Goal: Task Accomplishment & Management: Manage account settings

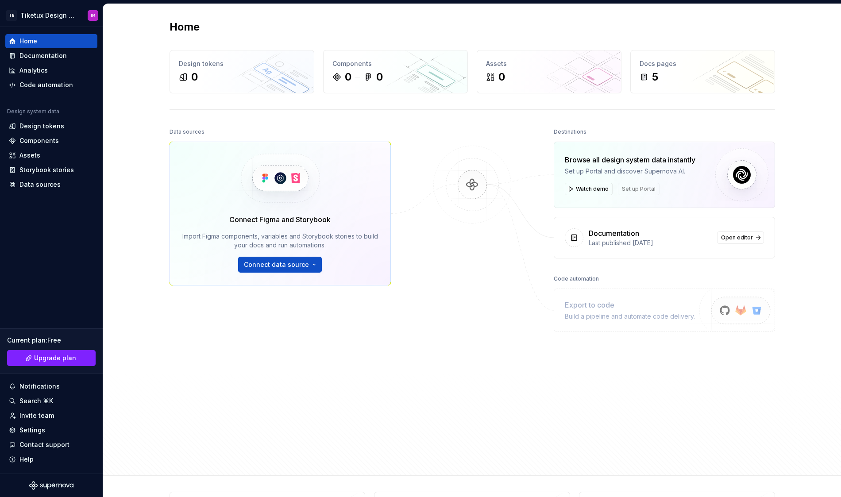
click at [425, 164] on div "Data sources Connect Figma and Storybook Import Figma components, variables and…" at bounding box center [473, 293] width 606 height 334
click at [47, 187] on div "Data sources" at bounding box center [39, 184] width 41 height 9
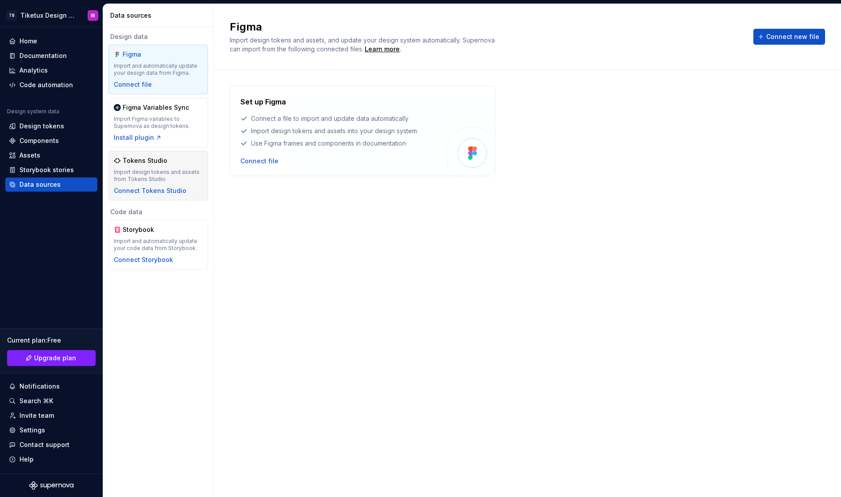
click at [182, 176] on div "Import design tokens and assets from Tokens Studio" at bounding box center [158, 176] width 89 height 14
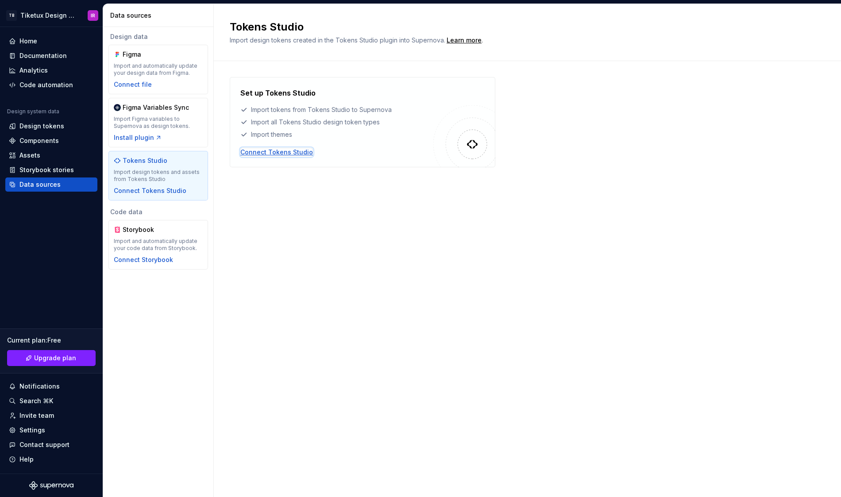
click at [287, 155] on div "Connect Tokens Studio" at bounding box center [276, 152] width 73 height 9
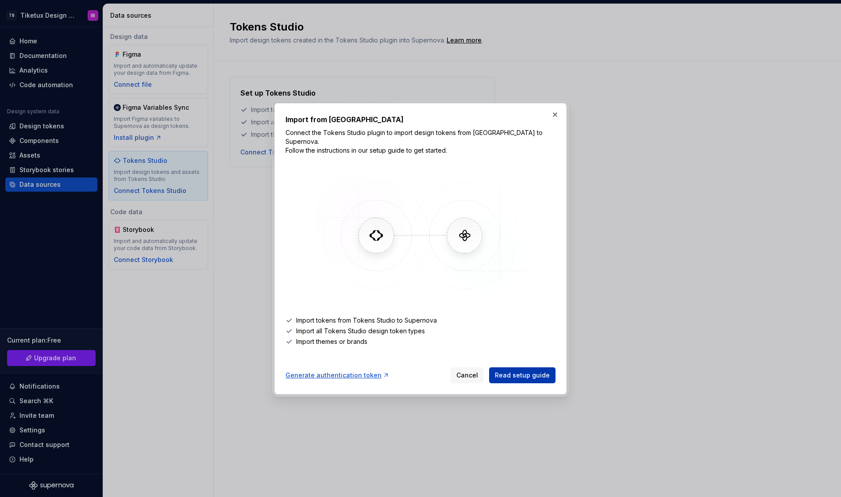
click at [508, 368] on link "Read setup guide" at bounding box center [522, 376] width 66 height 16
click at [340, 371] on div "Generate authentication token" at bounding box center [338, 375] width 104 height 9
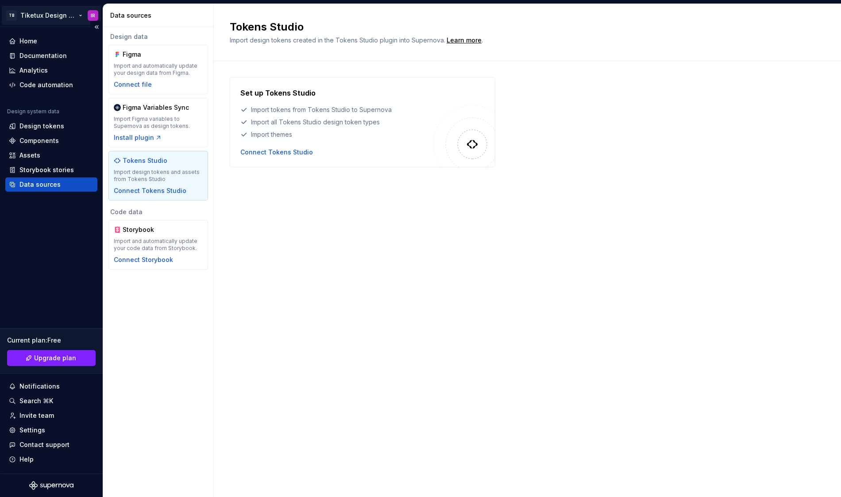
click at [41, 17] on html "TB Tiketux Design Guidelines IR Home Documentation Analytics Code automation De…" at bounding box center [420, 248] width 841 height 497
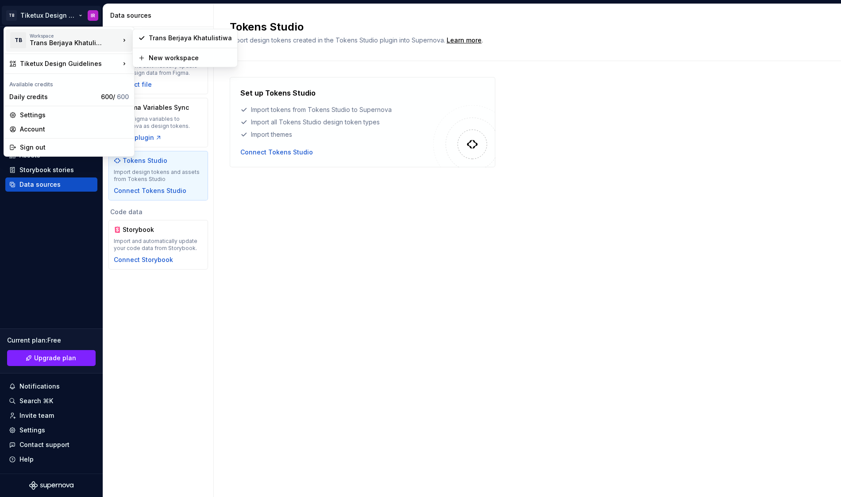
click at [87, 45] on div "Trans Berjaya Khatulistiwa" at bounding box center [67, 43] width 75 height 9
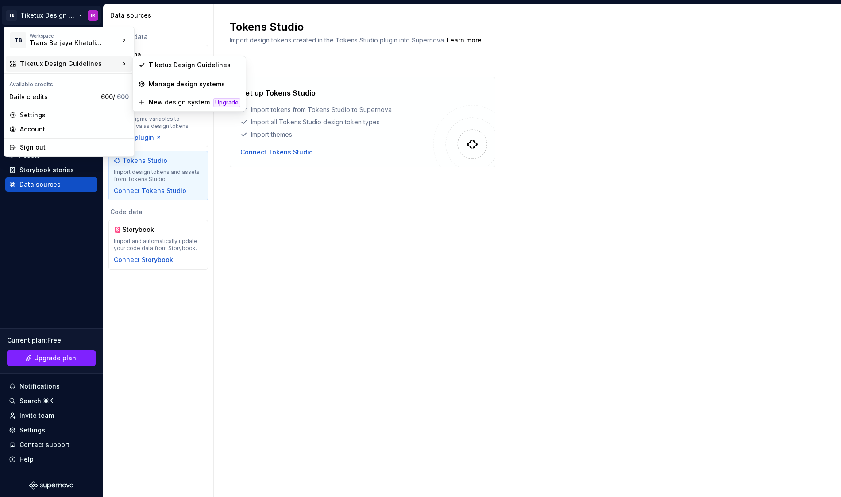
click at [89, 58] on div "Tiketux Design Guidelines" at bounding box center [69, 64] width 127 height 16
click at [174, 101] on div "New design system" at bounding box center [179, 102] width 61 height 9
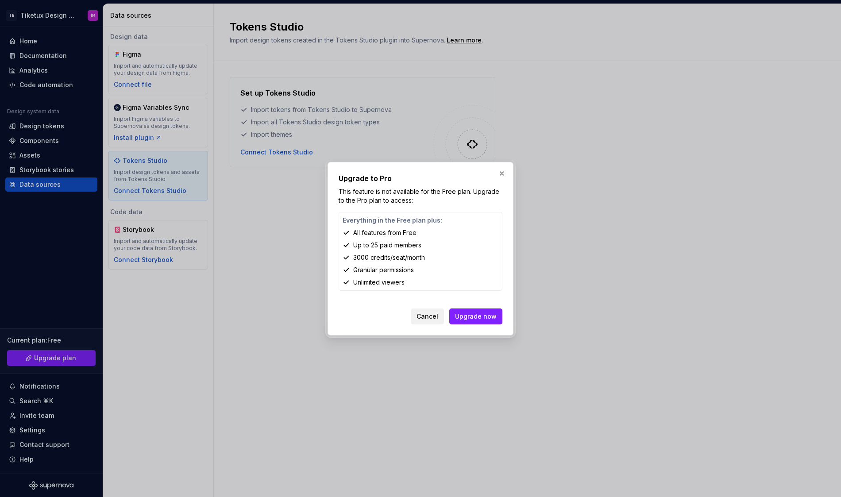
click at [431, 317] on span "Cancel" at bounding box center [428, 316] width 22 height 9
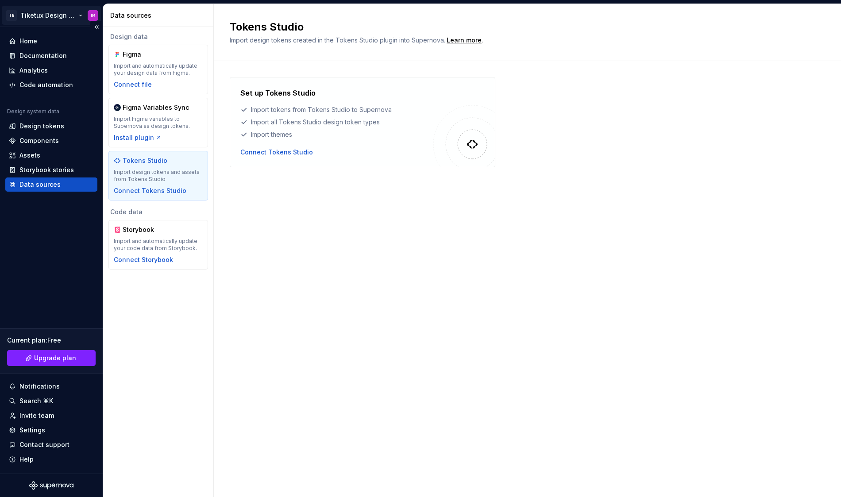
click at [36, 23] on html "TB Tiketux Design Guidelines IR Home Documentation Analytics Code automation De…" at bounding box center [420, 248] width 841 height 497
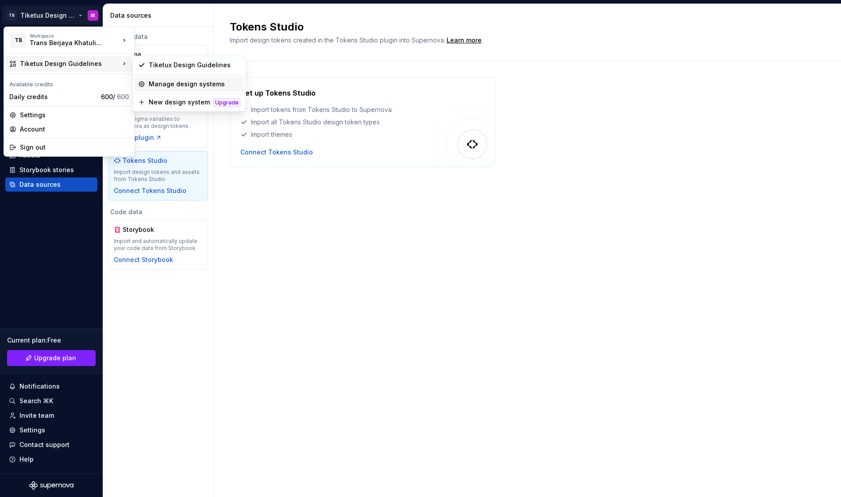
click at [171, 81] on div "Manage design systems" at bounding box center [195, 84] width 92 height 9
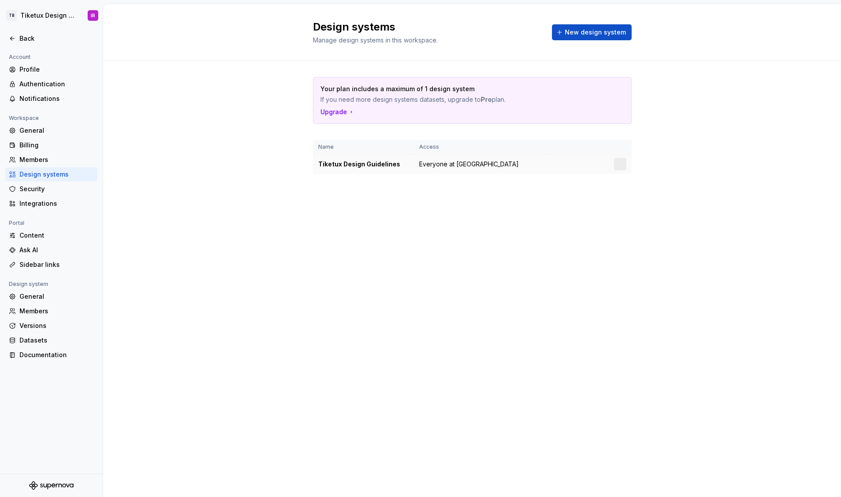
click at [619, 163] on div at bounding box center [620, 164] width 12 height 12
click at [615, 165] on html "TB Tiketux Design Guidelines IR Back Account Profile Authentication Notificatio…" at bounding box center [420, 248] width 841 height 497
click at [648, 193] on div "Design system settings" at bounding box center [673, 195] width 84 height 9
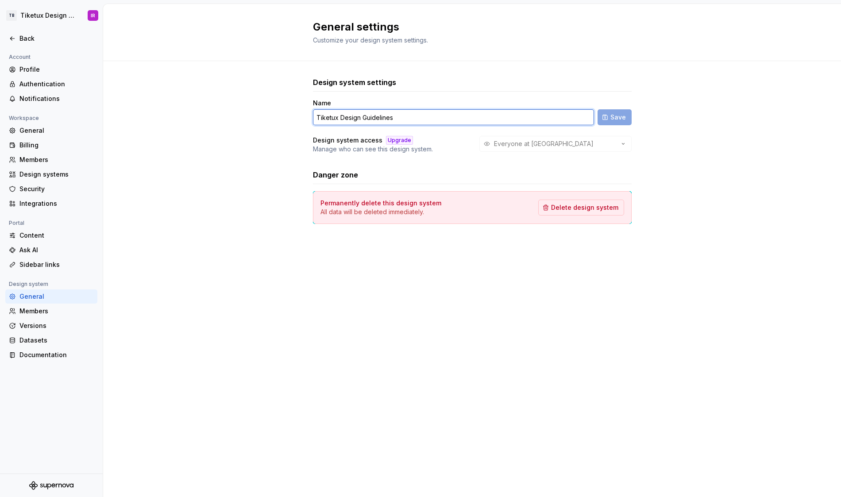
click at [401, 120] on input "Tiketux Design Guidelines" at bounding box center [453, 117] width 281 height 16
type input "Via"
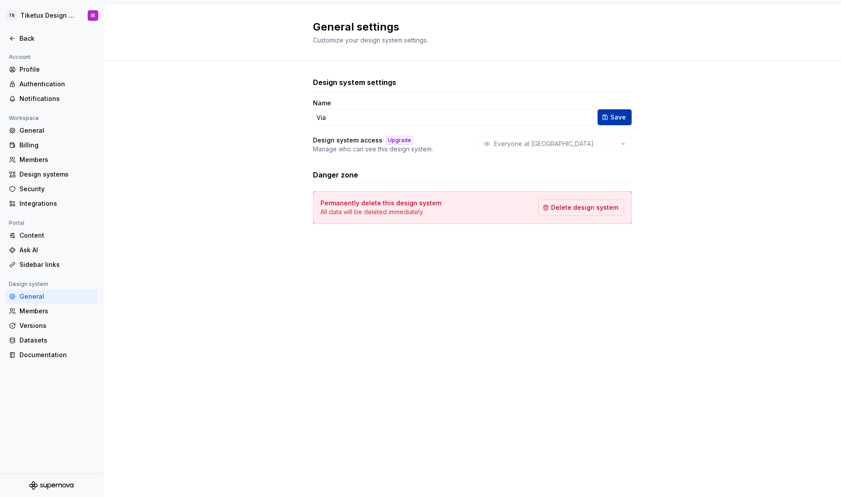
click at [611, 121] on button "Save" at bounding box center [615, 117] width 34 height 16
click at [32, 40] on div "Back" at bounding box center [56, 38] width 74 height 9
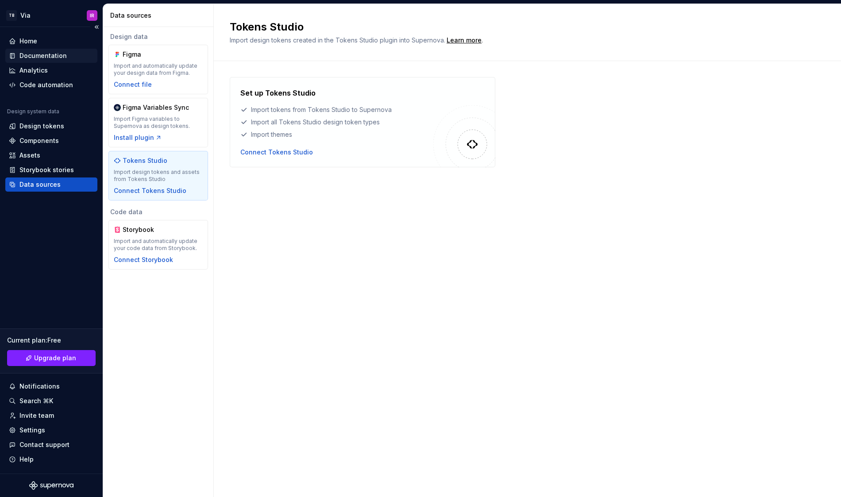
click at [46, 59] on div "Documentation" at bounding box center [42, 55] width 47 height 9
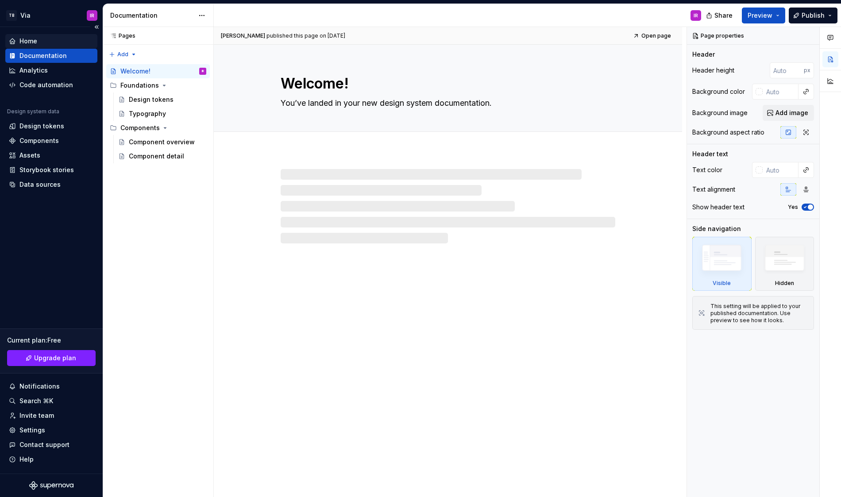
click at [35, 47] on div "Home" at bounding box center [51, 41] width 92 height 14
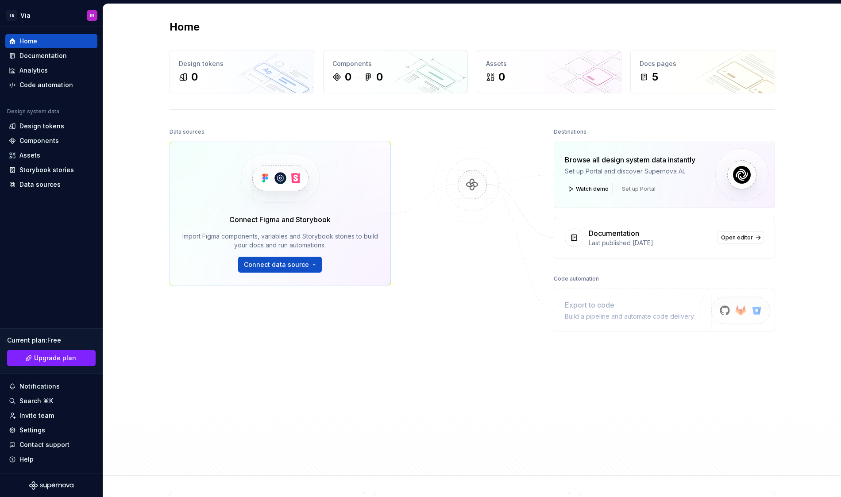
click at [470, 293] on div at bounding box center [472, 275] width 89 height 298
click at [45, 125] on div "Design tokens" at bounding box center [41, 126] width 45 height 9
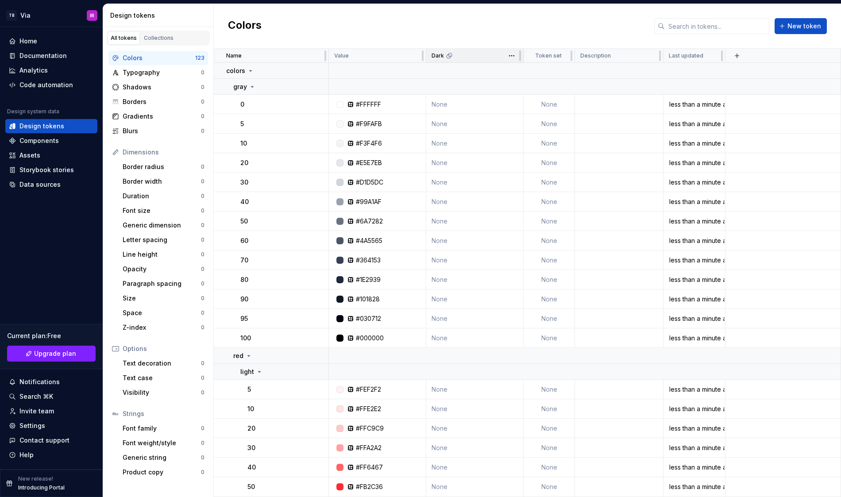
click at [446, 57] on icon at bounding box center [449, 55] width 7 height 7
click at [447, 101] on td "None" at bounding box center [474, 104] width 97 height 19
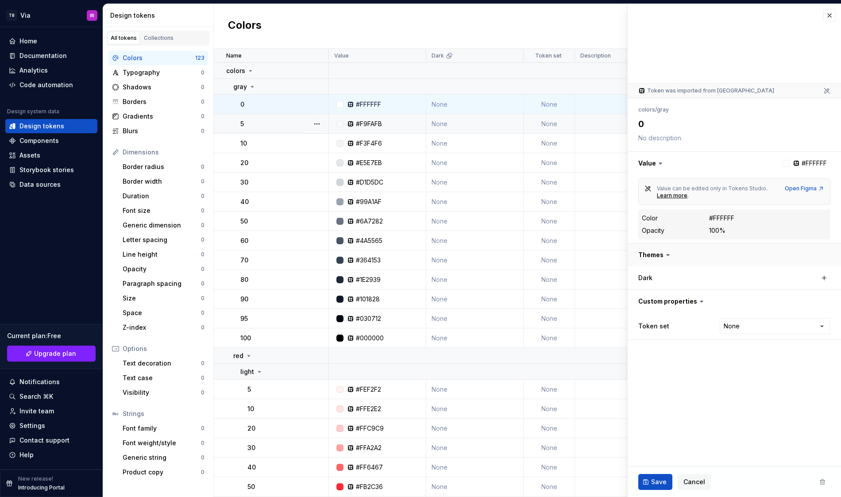
click at [659, 256] on button "button" at bounding box center [734, 255] width 213 height 23
click at [746, 325] on html "TB Via IR Home Documentation Analytics Code automation Design system data Desig…" at bounding box center [420, 248] width 841 height 497
click at [740, 325] on html "TB Via IR Home Documentation Analytics Code automation Design system data Desig…" at bounding box center [420, 248] width 841 height 497
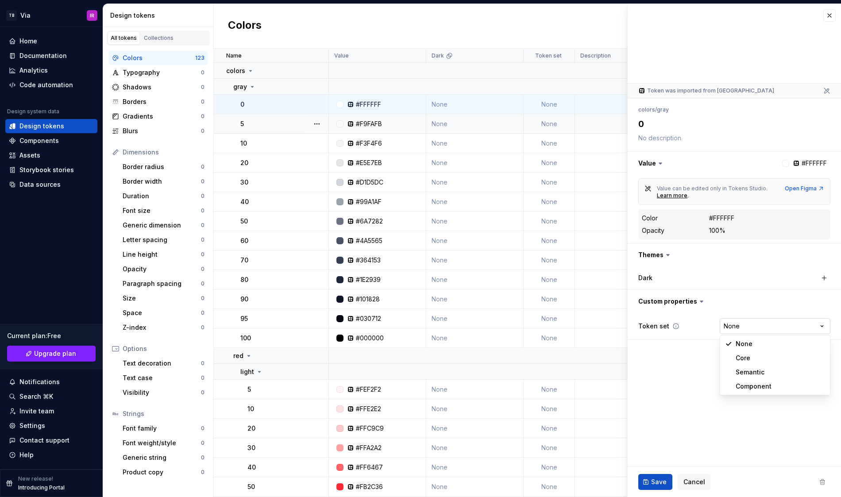
click at [740, 325] on html "TB Via IR Home Documentation Analytics Code automation Design system data Desig…" at bounding box center [420, 248] width 841 height 497
click at [548, 102] on td "None" at bounding box center [549, 104] width 51 height 19
type textarea "*"
click at [831, 14] on button "button" at bounding box center [830, 15] width 12 height 12
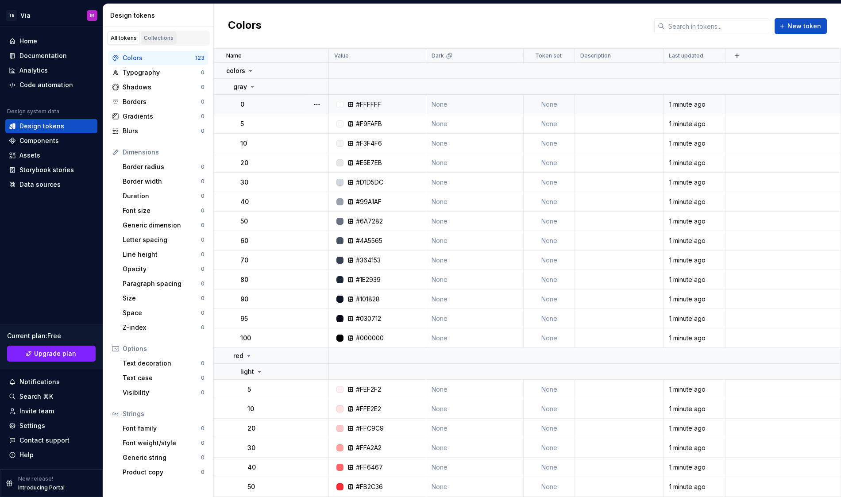
click at [157, 38] on div "Collections" at bounding box center [159, 38] width 30 height 7
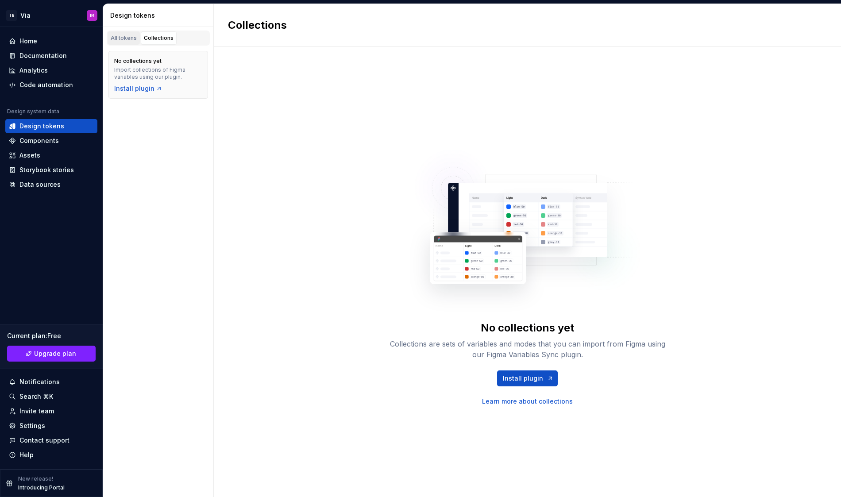
click at [129, 41] on div "All tokens" at bounding box center [124, 38] width 26 height 7
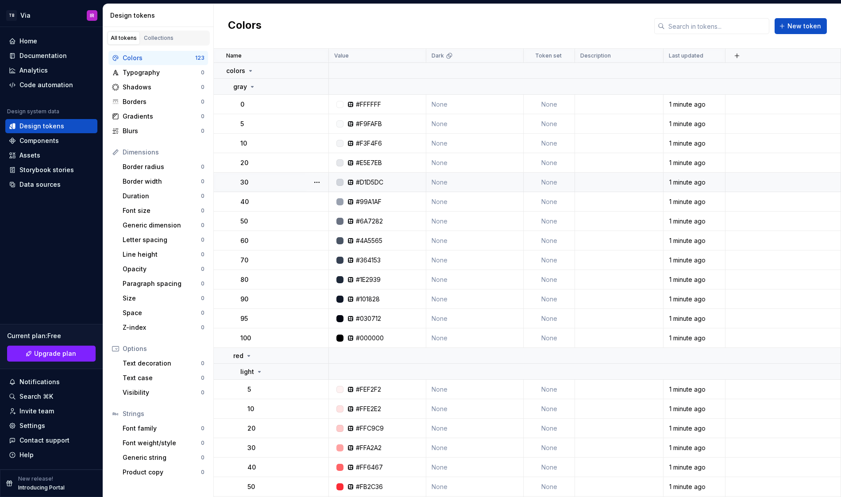
scroll to position [99, 0]
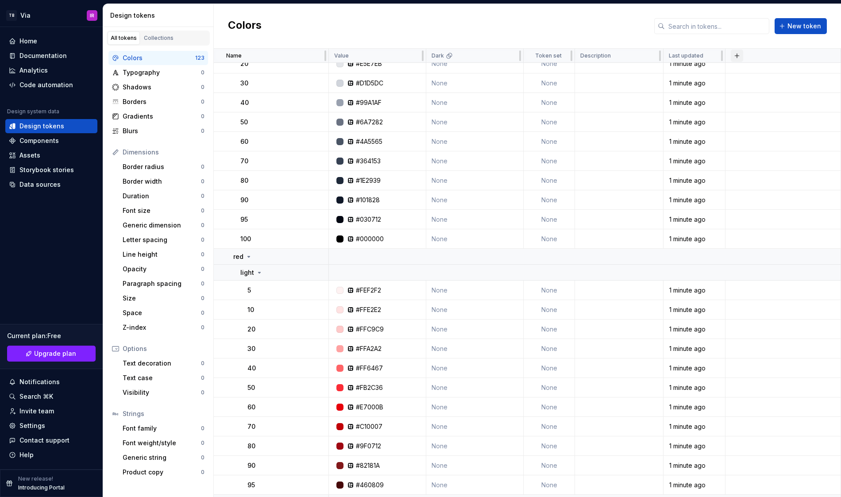
click at [738, 57] on button "button" at bounding box center [737, 56] width 12 height 12
click at [679, 74] on div "New theme" at bounding box center [671, 73] width 35 height 9
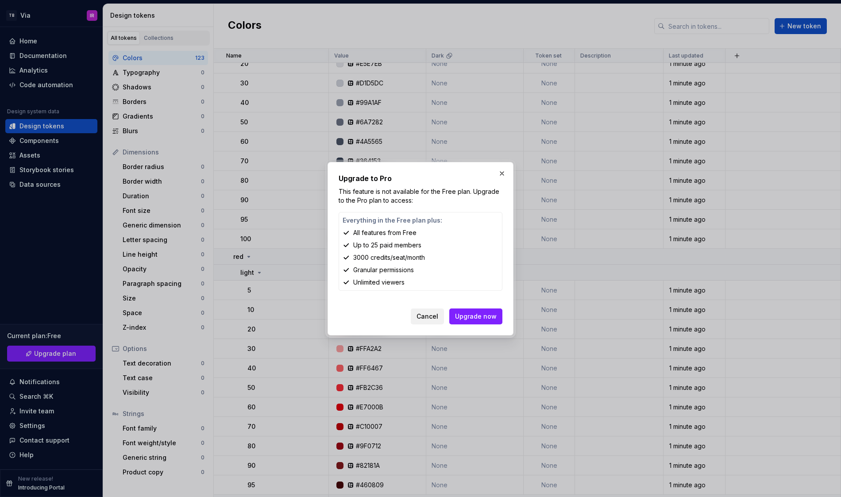
click at [438, 316] on span "Cancel" at bounding box center [428, 316] width 22 height 9
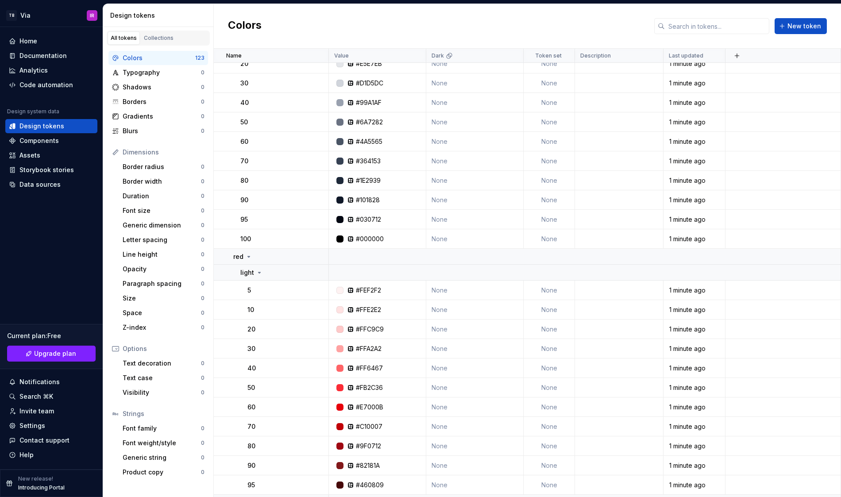
click at [227, 13] on div "Colors New token" at bounding box center [528, 26] width 628 height 45
click at [45, 181] on div "Data sources" at bounding box center [39, 184] width 41 height 9
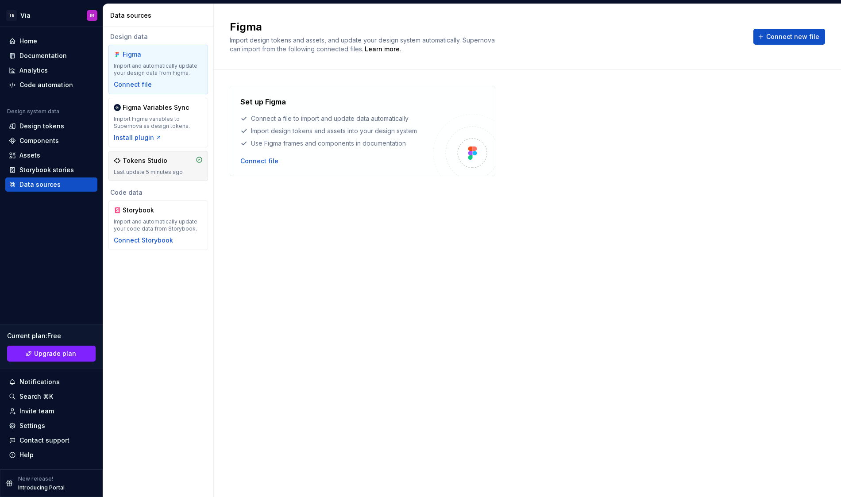
click at [176, 167] on div "Tokens Studio Last update 5 minutes ago" at bounding box center [158, 165] width 89 height 19
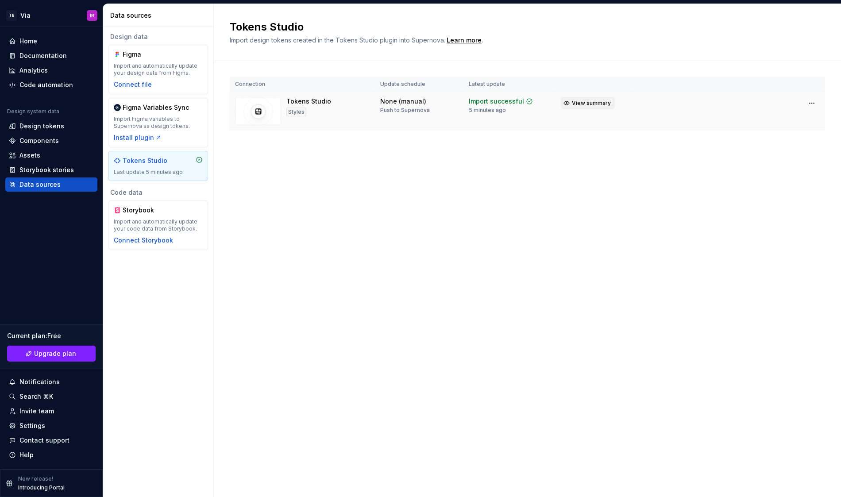
click at [585, 104] on span "View summary" at bounding box center [591, 103] width 39 height 7
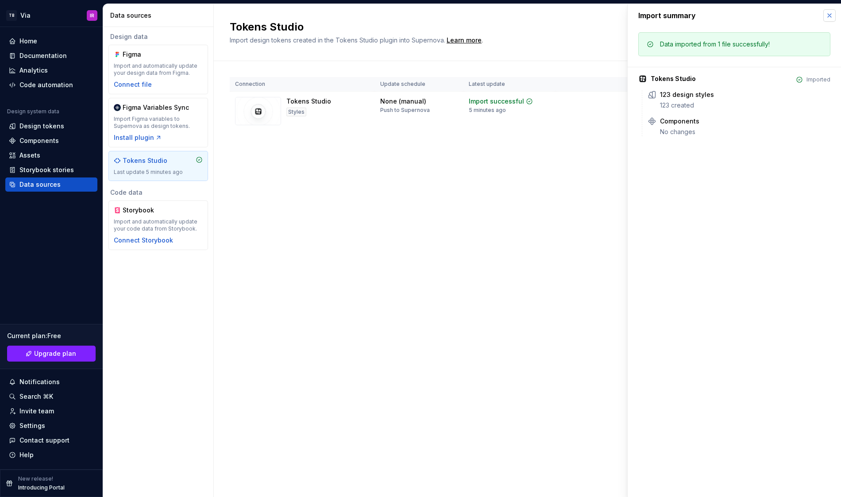
click at [829, 17] on button "button" at bounding box center [830, 15] width 12 height 12
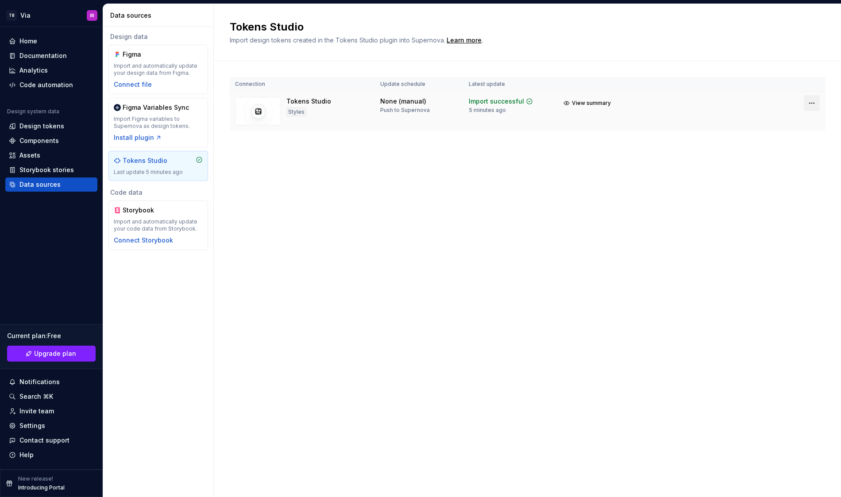
click at [813, 106] on html "TB Via IR Home Documentation Analytics Code automation Design system data Desig…" at bounding box center [420, 248] width 841 height 497
click at [546, 158] on html "TB Via IR Home Documentation Analytics Code automation Design system data Desig…" at bounding box center [420, 248] width 841 height 497
click at [261, 111] on img at bounding box center [258, 111] width 46 height 28
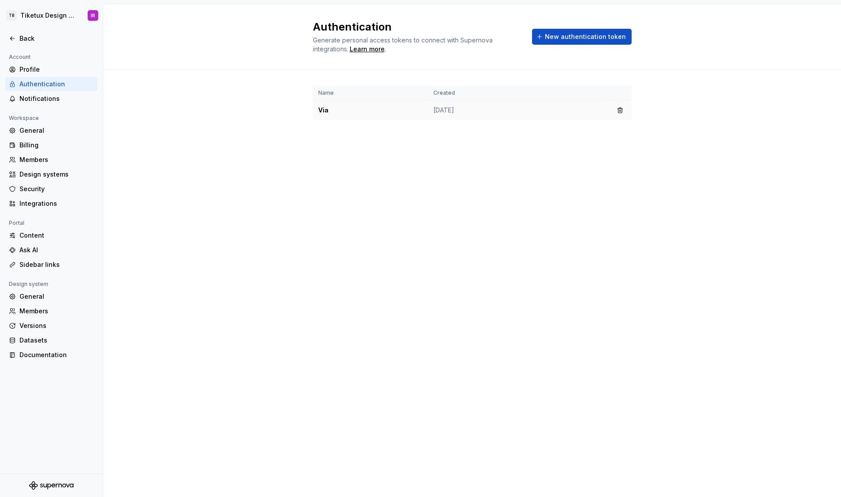
click at [343, 113] on td "Via" at bounding box center [370, 111] width 115 height 20
click at [320, 112] on td "Via" at bounding box center [370, 111] width 115 height 20
click at [429, 105] on td "[DATE]" at bounding box center [518, 111] width 181 height 20
click at [456, 109] on td "[DATE]" at bounding box center [518, 111] width 181 height 20
click at [619, 108] on button "button" at bounding box center [620, 110] width 12 height 12
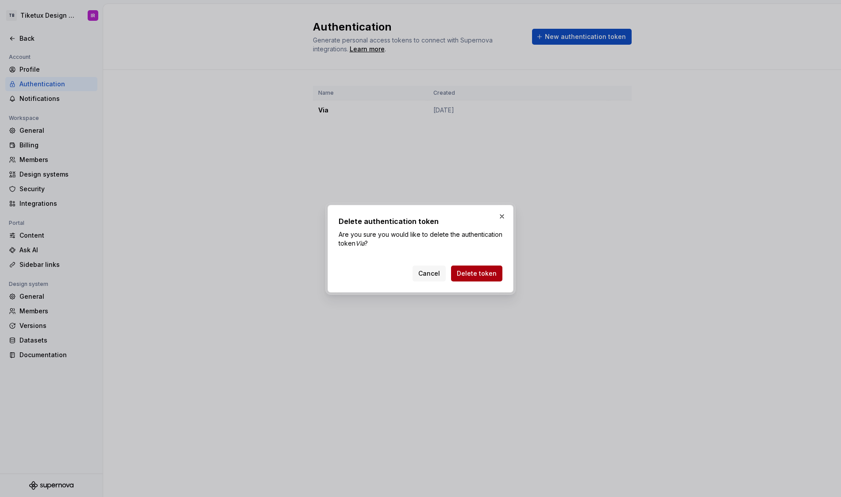
click at [476, 274] on span "Delete token" at bounding box center [477, 273] width 40 height 9
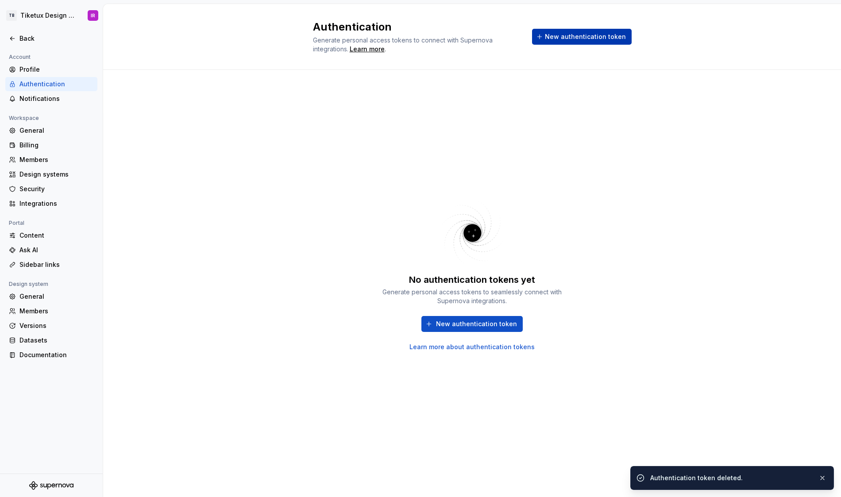
click at [573, 42] on button "New authentication token" at bounding box center [582, 37] width 100 height 16
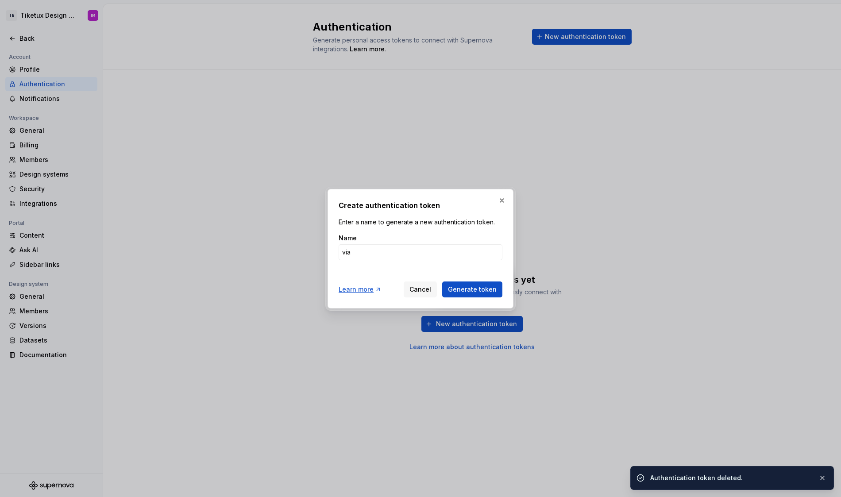
type input "via"
click at [442, 282] on button "Generate token" at bounding box center [472, 290] width 60 height 16
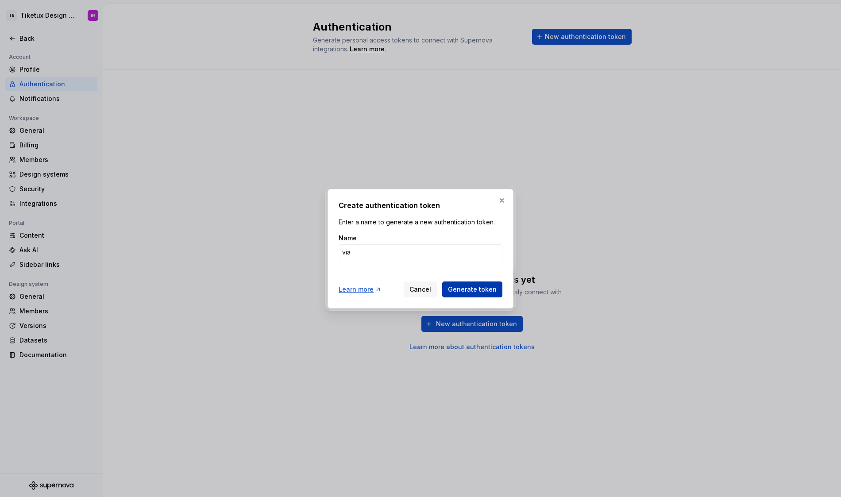
click at [457, 293] on span "Generate token" at bounding box center [472, 289] width 49 height 9
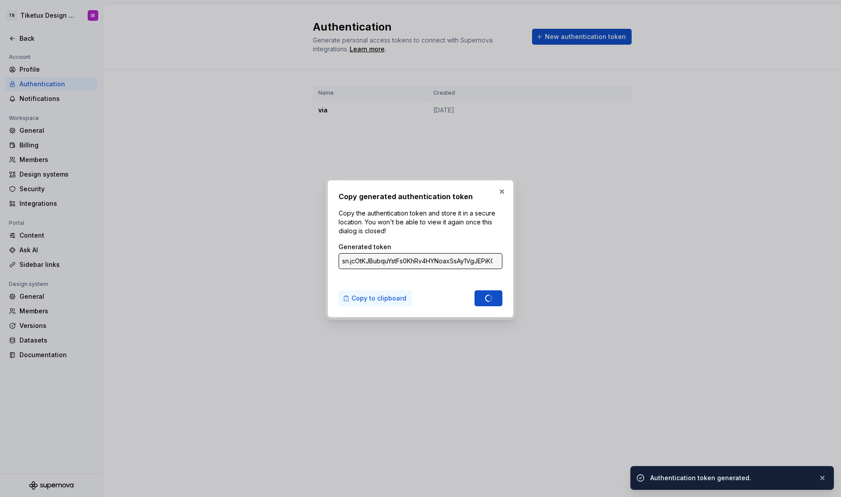
type input "sn.ewh4PT2SVFwiQpgC2RtoRJs8fmSJEHRnjyiD7rWhqarftb8d5NdJzpcWxGIkOXnze4bb3dOvqlmJ…"
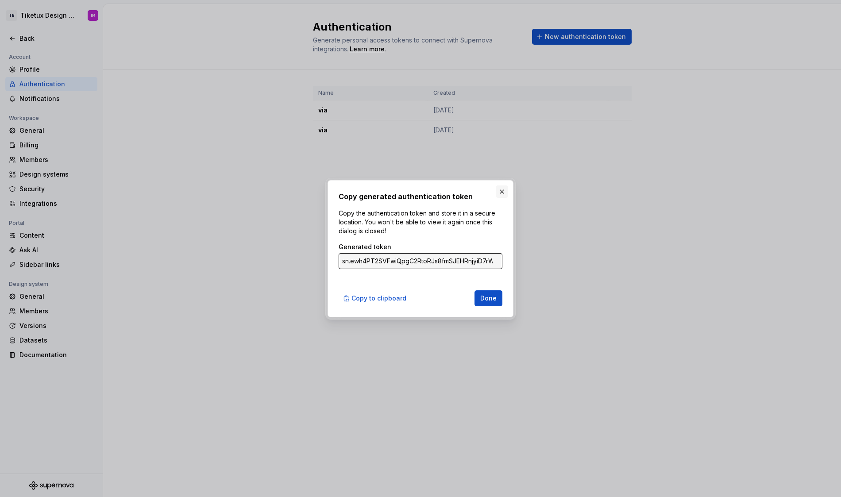
click at [499, 189] on button "button" at bounding box center [502, 192] width 12 height 12
